Goal: Task Accomplishment & Management: Manage account settings

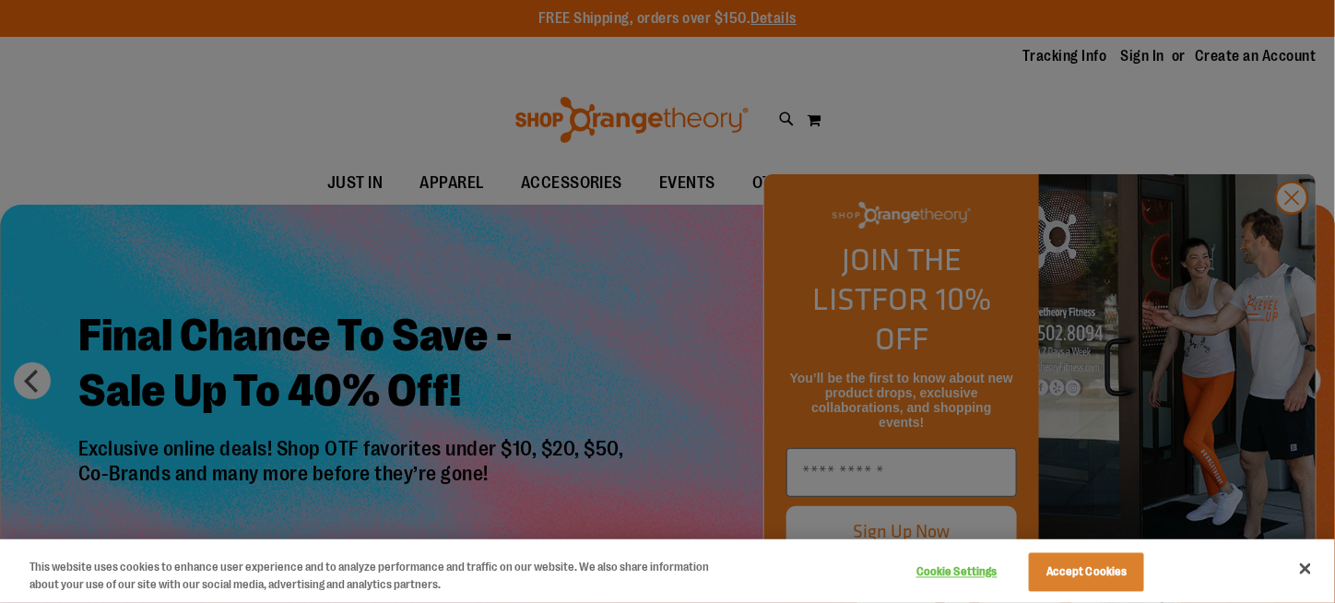
click at [1283, 247] on div at bounding box center [667, 301] width 1335 height 603
click at [1293, 238] on div at bounding box center [667, 301] width 1335 height 603
click at [1304, 571] on button "Close" at bounding box center [1305, 569] width 41 height 41
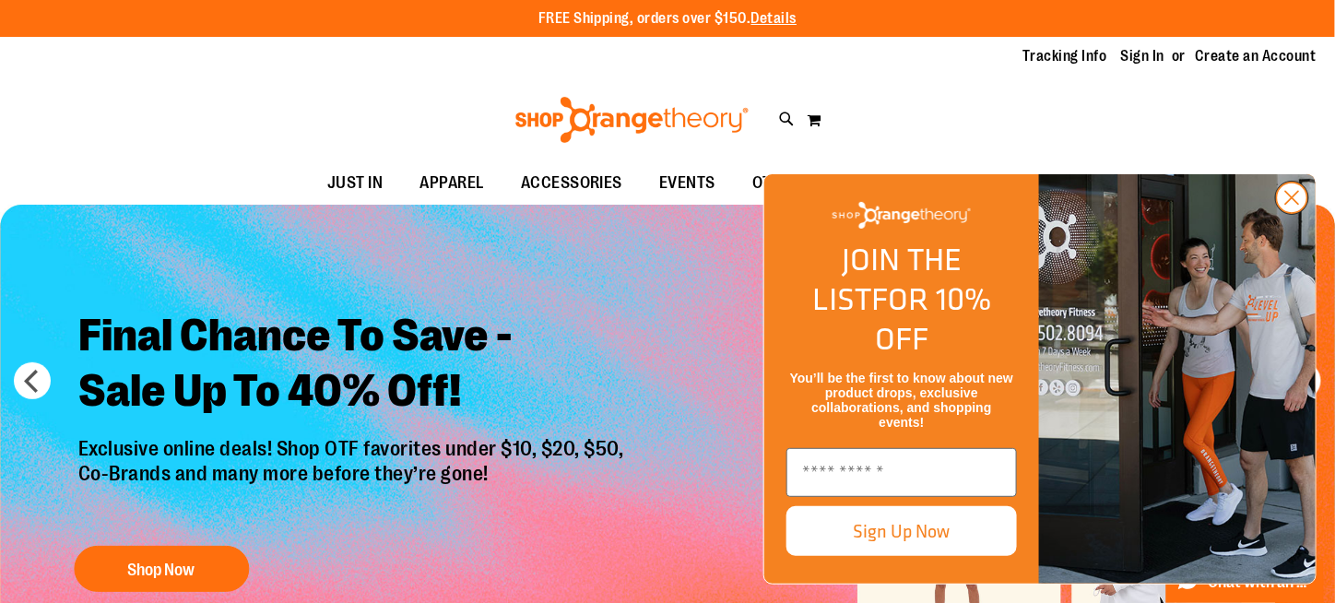
click at [1300, 213] on circle "Close dialog" at bounding box center [1292, 198] width 30 height 30
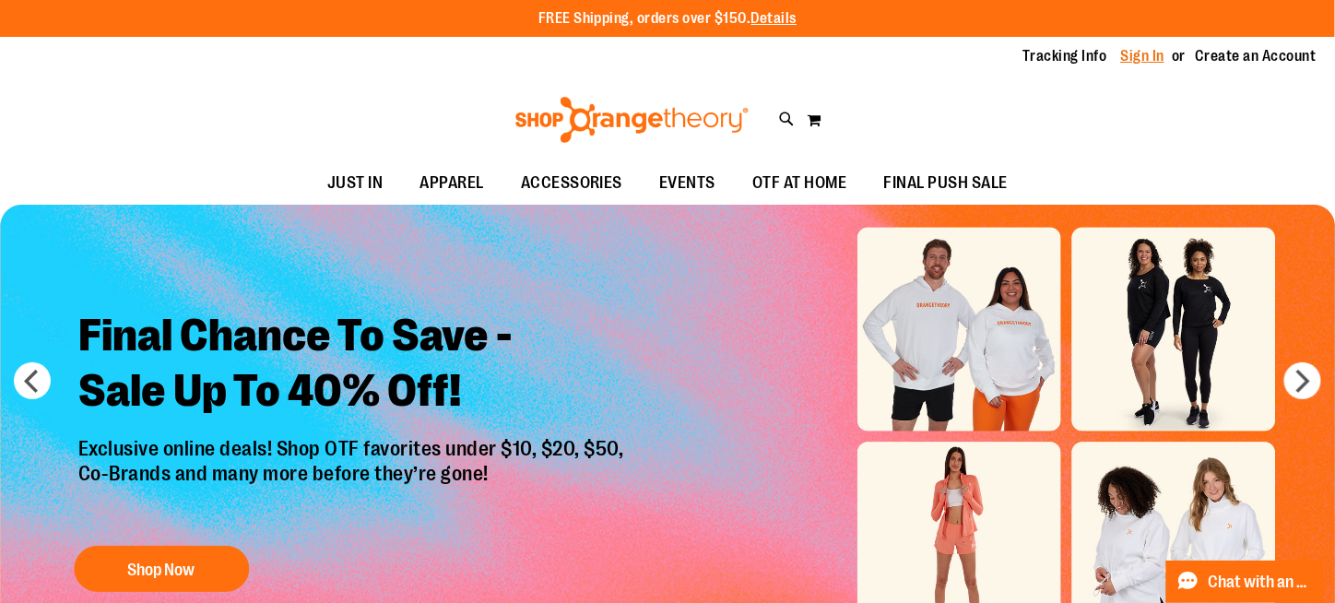
click at [1156, 52] on link "Sign In" at bounding box center [1143, 56] width 44 height 20
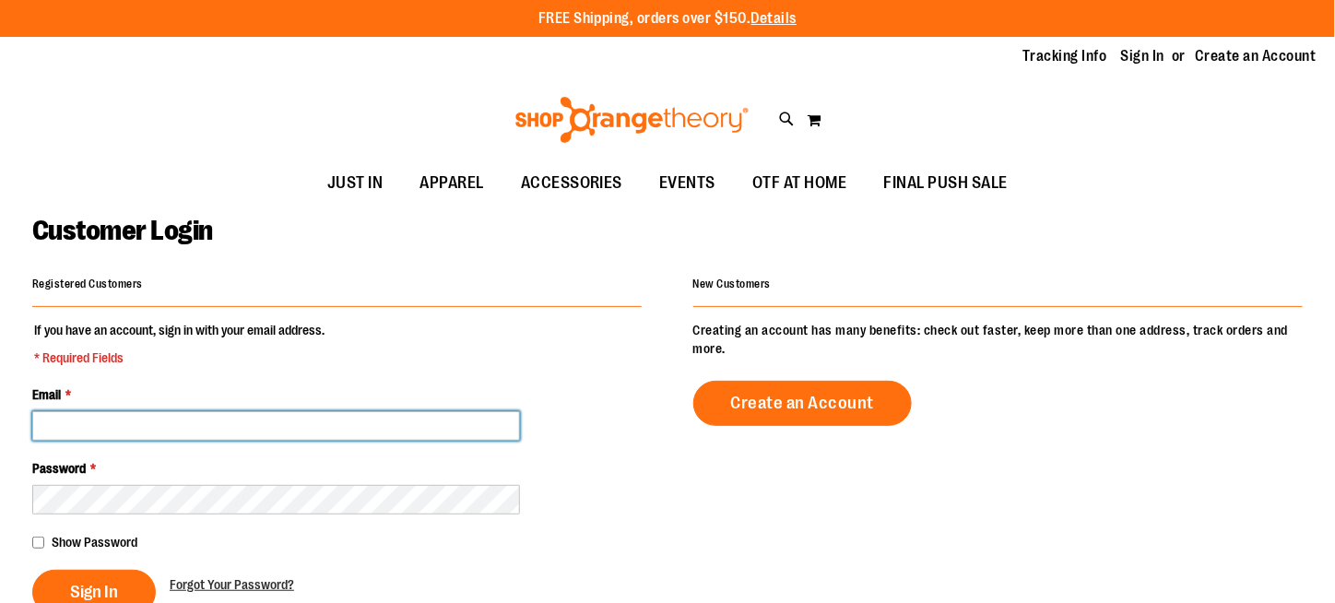
click at [231, 418] on input "Email *" at bounding box center [276, 426] width 488 height 30
type input "**********"
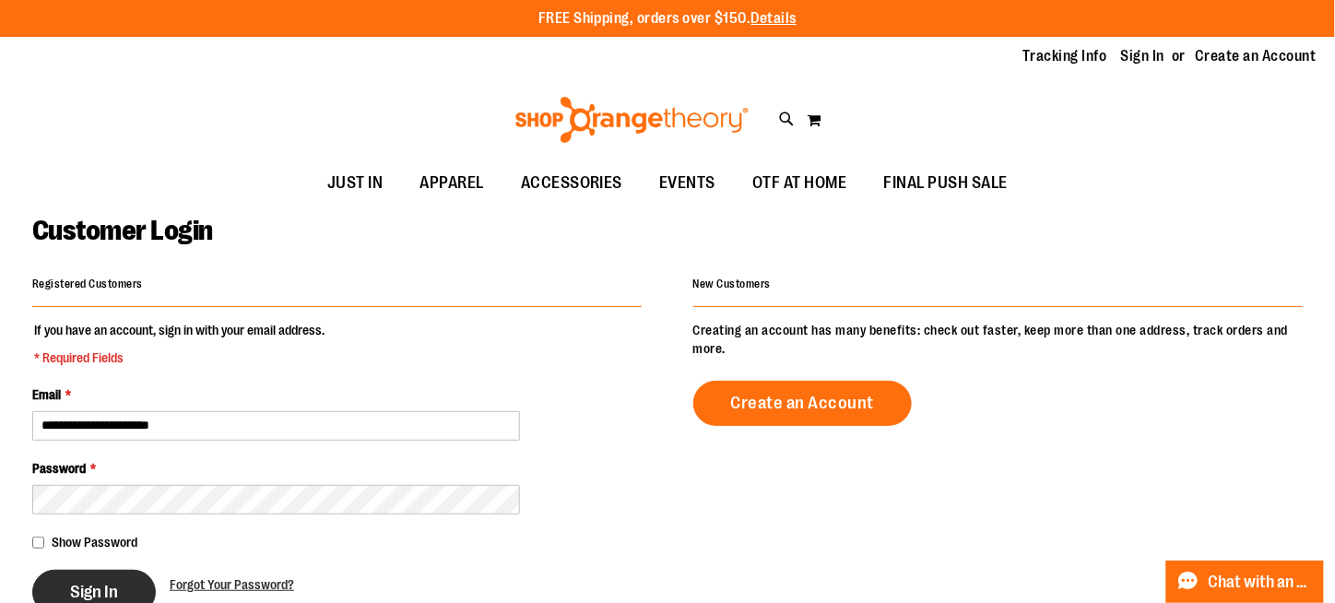
click at [101, 582] on span "Sign In" at bounding box center [94, 592] width 48 height 20
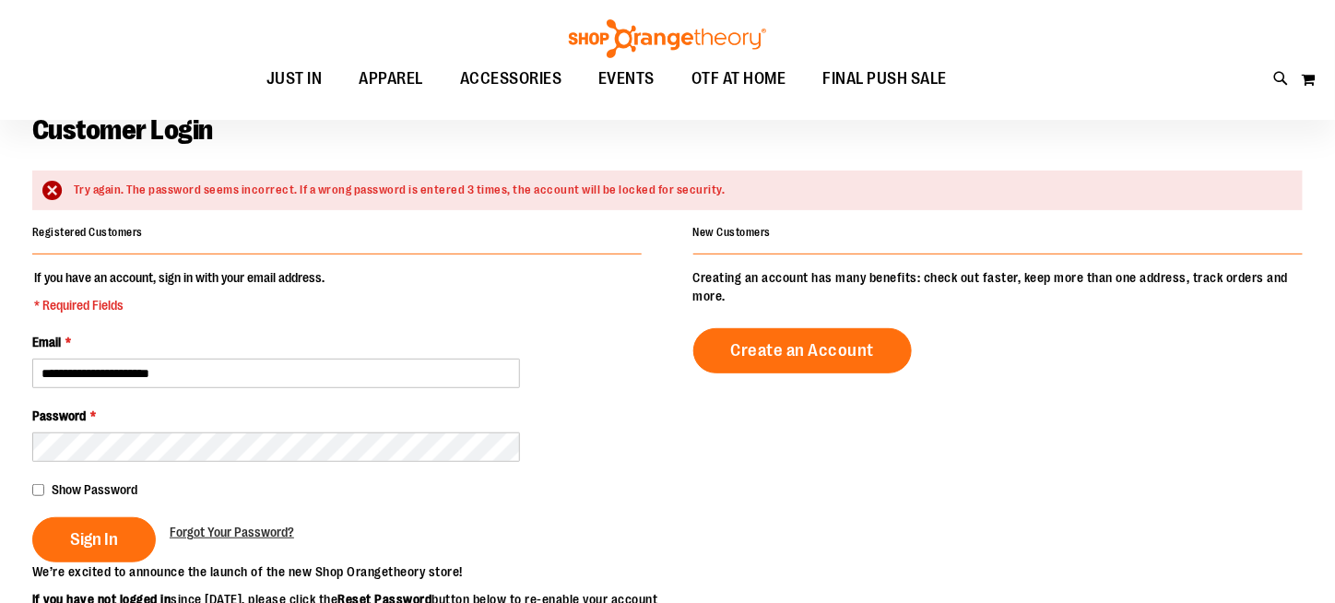
scroll to position [184, 0]
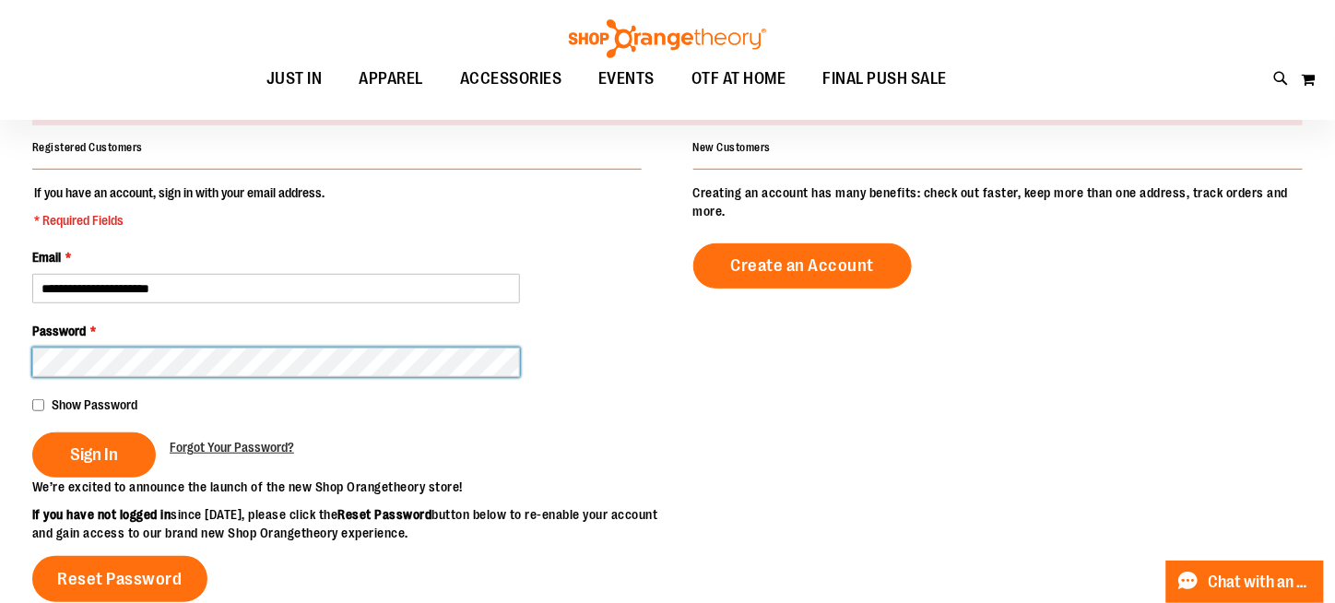
click at [32, 432] on button "Sign In" at bounding box center [94, 454] width 124 height 45
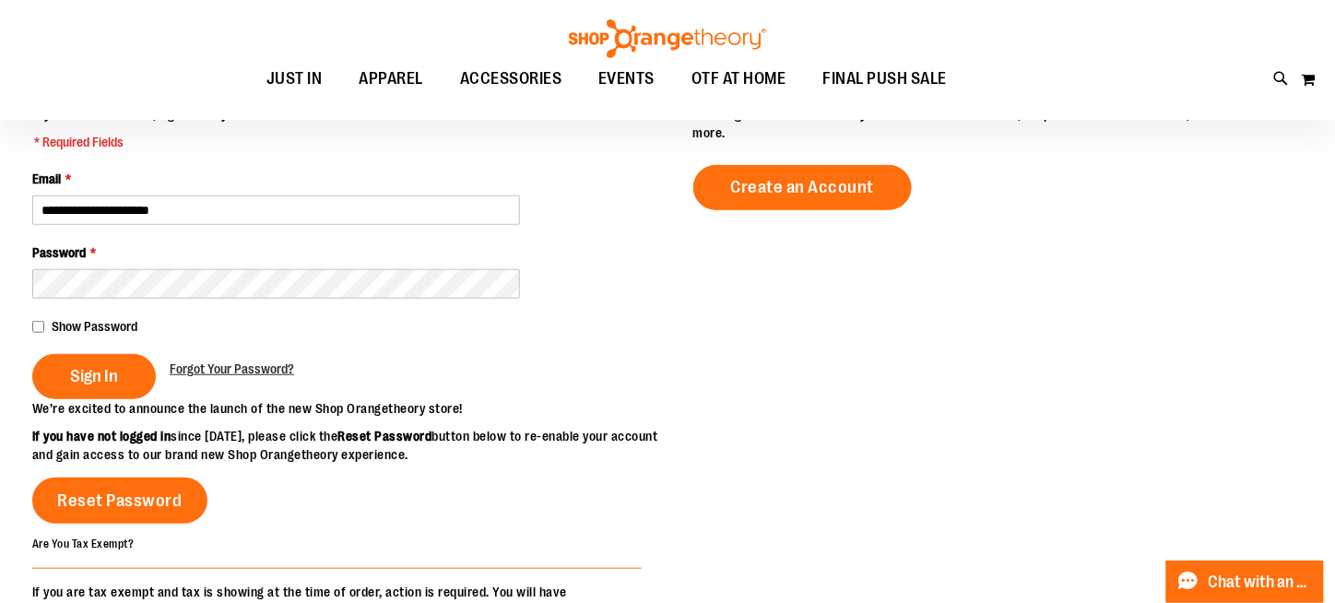
scroll to position [277, 0]
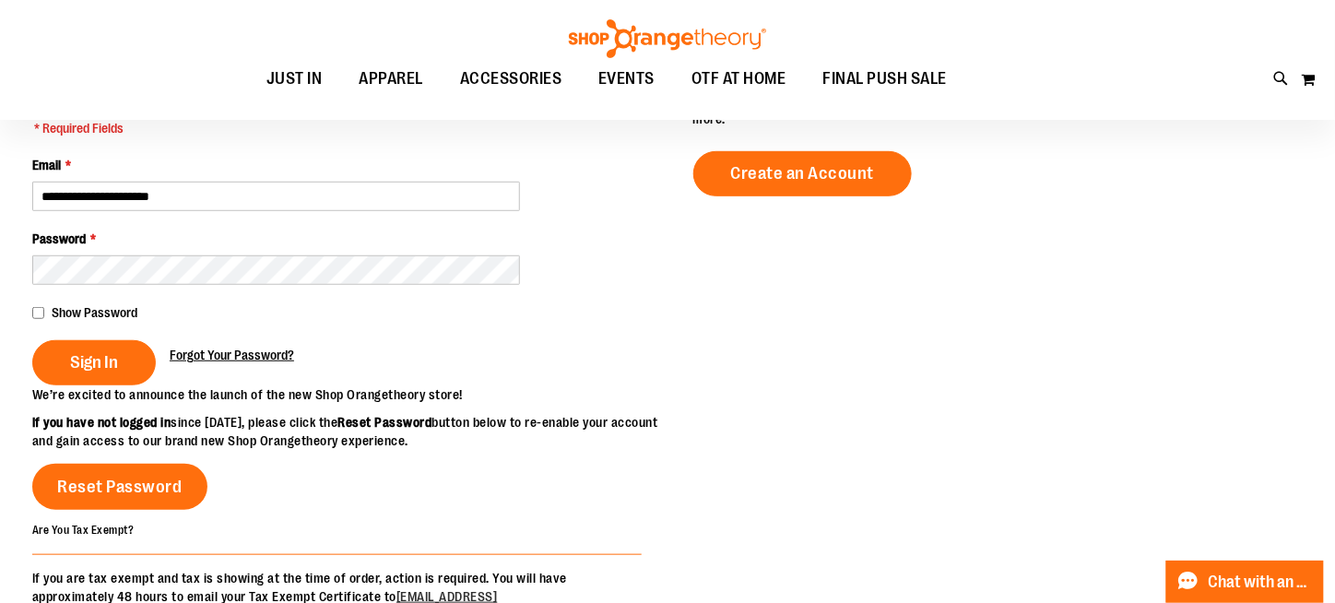
click at [223, 361] on span "Forgot Your Password?" at bounding box center [232, 355] width 124 height 15
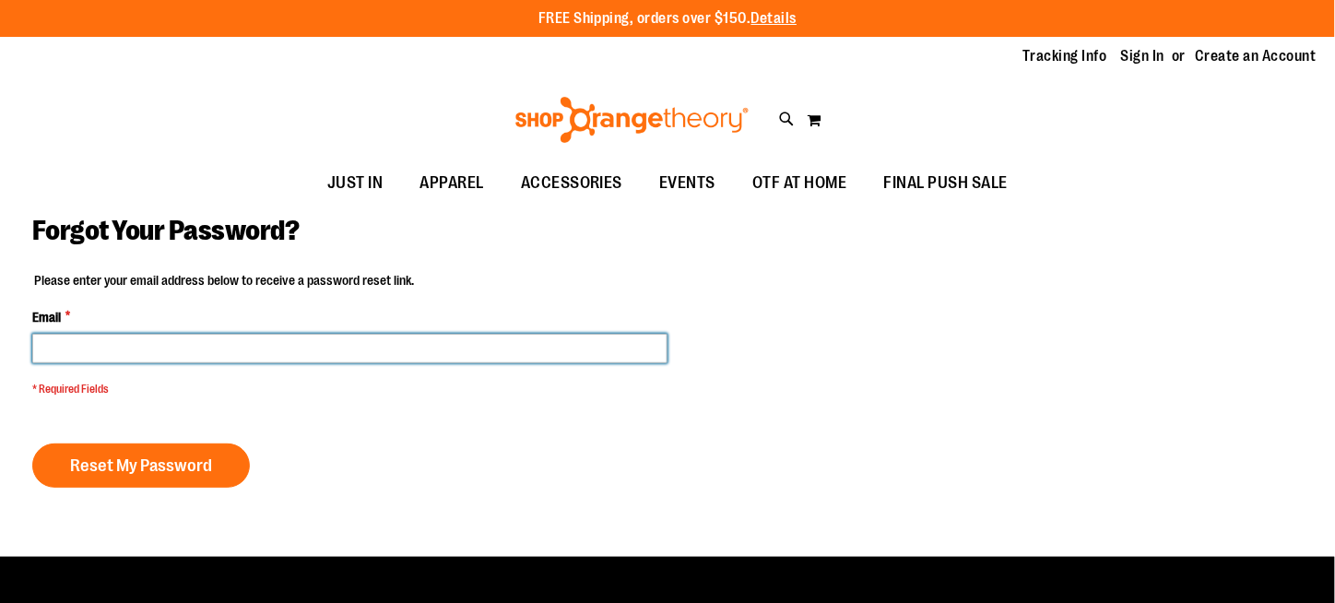
click at [228, 350] on input "Email *" at bounding box center [349, 349] width 635 height 30
type input "**********"
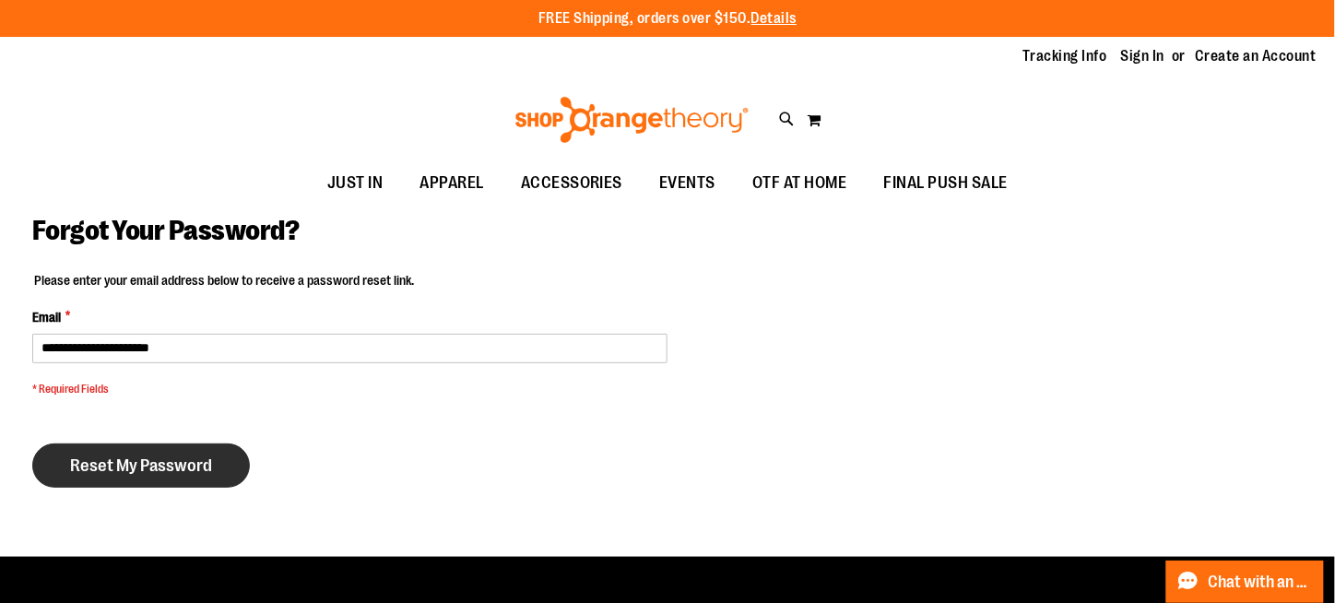
click at [146, 468] on span "Reset My Password" at bounding box center [141, 465] width 142 height 20
